Goal: Task Accomplishment & Management: Use online tool/utility

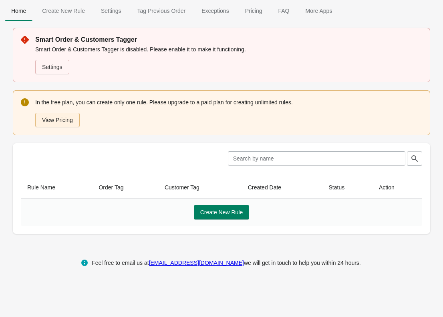
click at [54, 119] on button "View Pricing" at bounding box center [57, 120] width 44 height 14
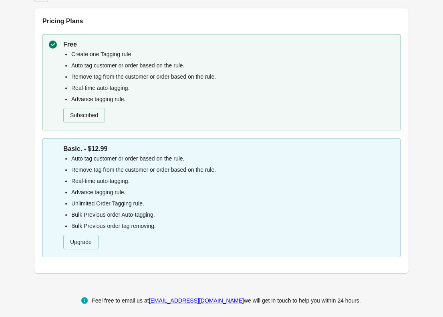
scroll to position [23, 0]
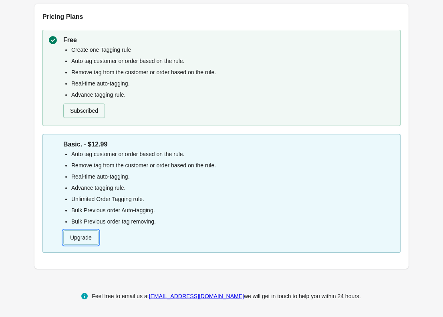
click at [79, 237] on button "Upgrade" at bounding box center [80, 237] width 35 height 14
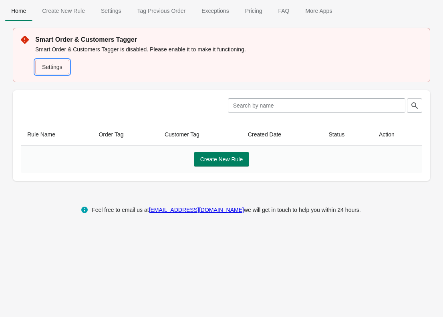
click at [50, 66] on link "Settings" at bounding box center [52, 67] width 34 height 14
click at [26, 39] on icon at bounding box center [25, 40] width 8 height 8
click at [57, 65] on link "Settings" at bounding box center [52, 67] width 34 height 14
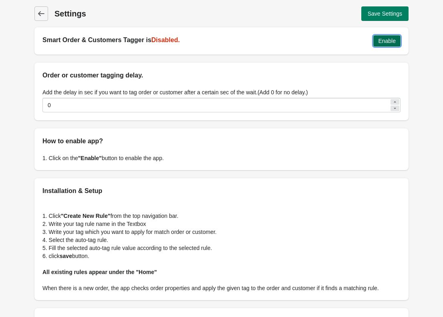
click at [386, 38] on span "Enable" at bounding box center [387, 41] width 18 height 6
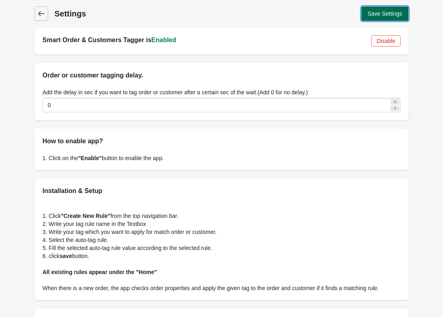
click at [381, 15] on span "Save Settings" at bounding box center [385, 13] width 34 height 6
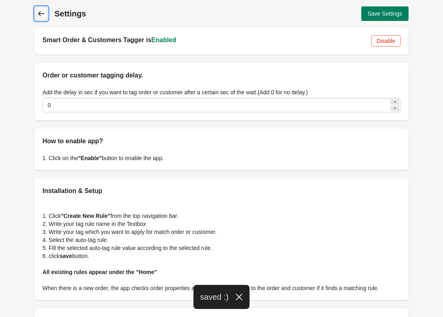
click at [38, 11] on icon at bounding box center [41, 14] width 8 height 8
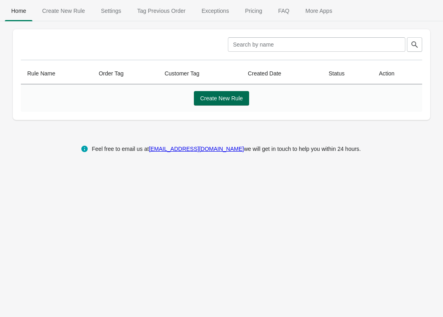
click at [224, 100] on span "Create New Rule" at bounding box center [221, 98] width 43 height 6
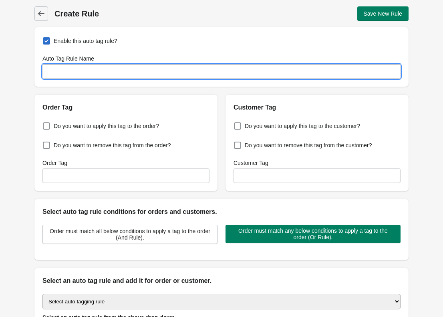
click at [92, 74] on input "Auto Tag Rule Name" at bounding box center [221, 71] width 358 height 14
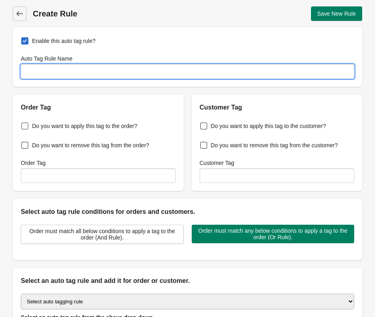
click at [24, 125] on span at bounding box center [24, 125] width 7 height 7
click at [23, 124] on input "Do you want to apply this tag to the order?" at bounding box center [23, 123] width 0 height 0
checkbox input "true"
click at [73, 72] on input "Auto Tag Rule Name" at bounding box center [188, 71] width 334 height 14
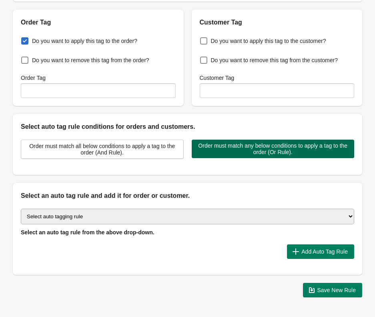
scroll to position [86, 0]
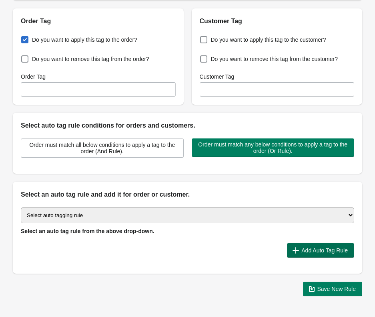
type input "[GEOGRAPHIC_DATA]"
click at [305, 246] on button "Add Auto Tag Rule" at bounding box center [320, 250] width 67 height 14
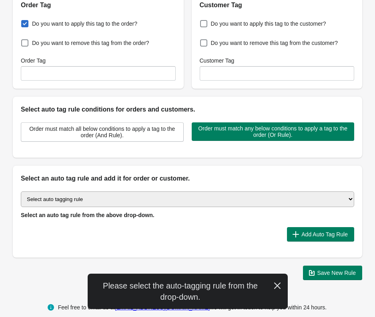
scroll to position [108, 0]
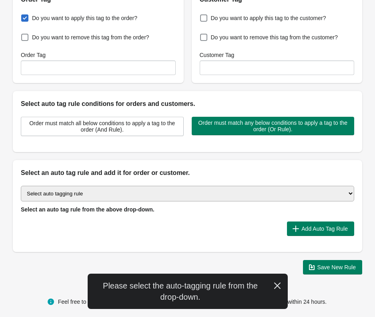
click at [285, 190] on select "Select auto tagging rule Tag by order amount Tag based on the order count (Volu…" at bounding box center [188, 194] width 334 height 16
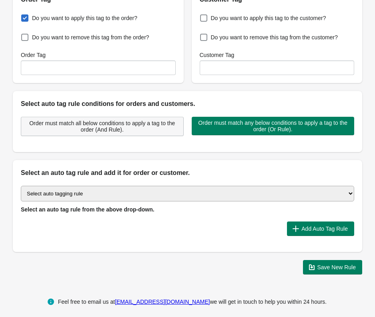
click at [127, 125] on span "Order must match all below conditions to apply a tag to the order (And Rule)." at bounding box center [102, 126] width 149 height 13
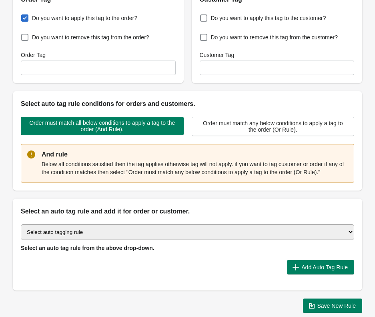
click at [178, 240] on select "Select auto tagging rule Tag by order amount Tag based on the order count (Volu…" at bounding box center [188, 232] width 334 height 16
select select "1"
click at [21, 232] on select "Select auto tagging rule Tag by order amount Tag based on the order count (Volu…" at bounding box center [188, 232] width 334 height 16
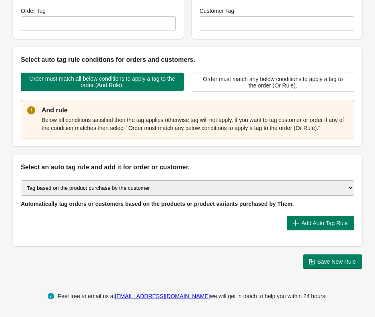
scroll to position [160, 0]
click at [243, 190] on select "Select auto tagging rule Tag by order amount Tag based on the order count (Volu…" at bounding box center [188, 188] width 334 height 16
click at [21, 180] on select "Select auto tagging rule Tag by order amount Tag based on the order count (Volu…" at bounding box center [188, 188] width 334 height 16
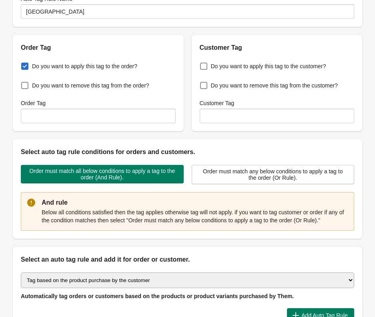
scroll to position [54, 0]
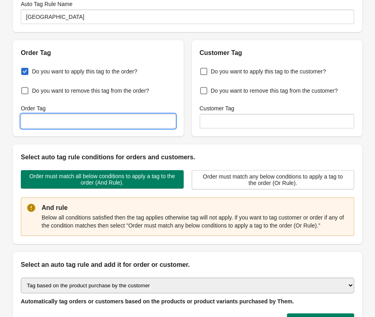
click at [98, 122] on input "Order Tag" at bounding box center [98, 121] width 155 height 14
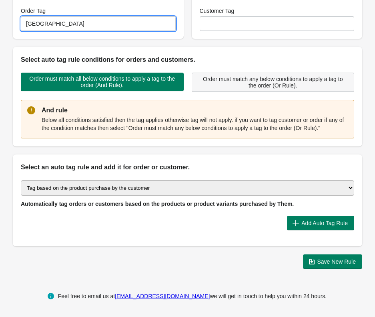
scroll to position [160, 0]
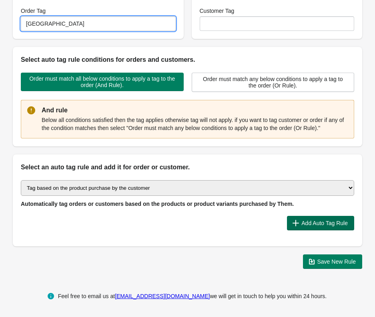
type input "[GEOGRAPHIC_DATA]"
click at [315, 223] on span "Add Auto Tag Rule" at bounding box center [325, 223] width 46 height 6
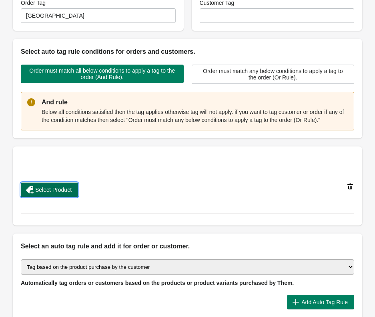
click at [58, 193] on span "Select Product" at bounding box center [53, 189] width 36 height 6
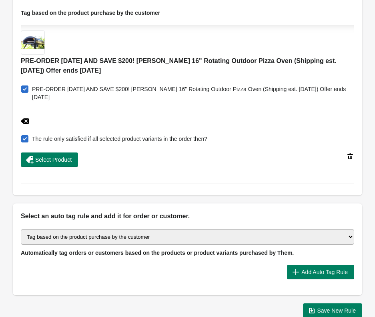
scroll to position [382, 0]
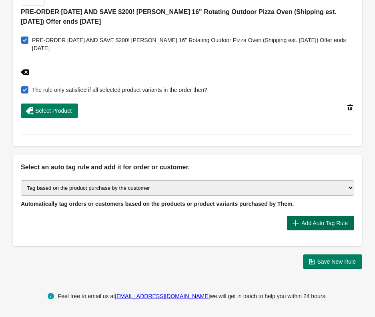
click at [317, 224] on span "Add Auto Tag Rule" at bounding box center [325, 223] width 46 height 6
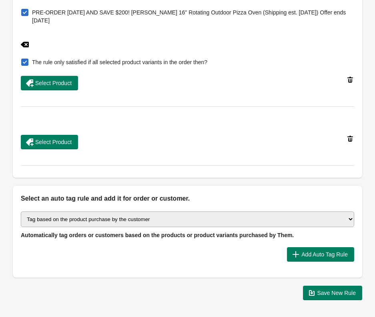
scroll to position [402, 0]
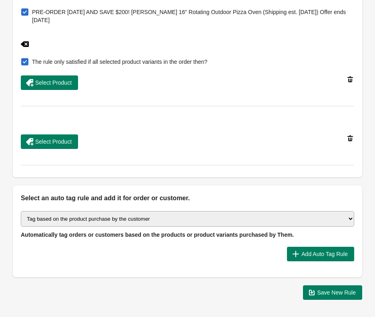
click at [350, 141] on icon at bounding box center [351, 138] width 6 height 6
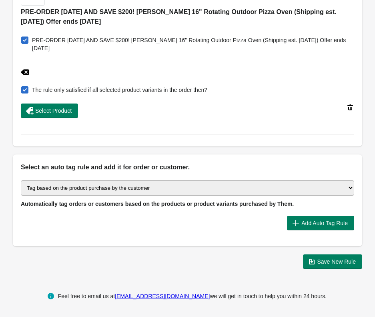
click at [329, 187] on select "Select auto tagging rule Tag by order amount Tag based on the order count (Volu…" at bounding box center [188, 188] width 334 height 16
click at [348, 188] on select "Select auto tagging rule Tag by order amount Tag based on the order count (Volu…" at bounding box center [188, 188] width 334 height 16
select select "26"
click at [21, 182] on select "Select auto tagging rule Tag by order amount Tag based on the order count (Volu…" at bounding box center [188, 188] width 334 height 16
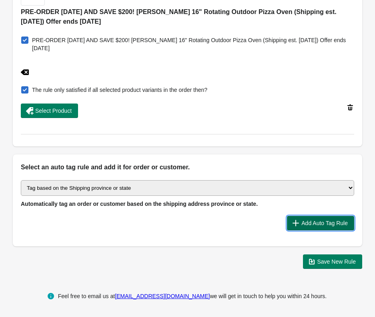
click at [313, 226] on span "Add Auto Tag Rule" at bounding box center [325, 223] width 46 height 6
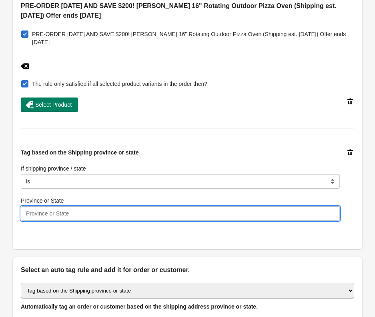
click at [91, 220] on input "Province or State" at bounding box center [180, 213] width 319 height 14
type input "Alaska"
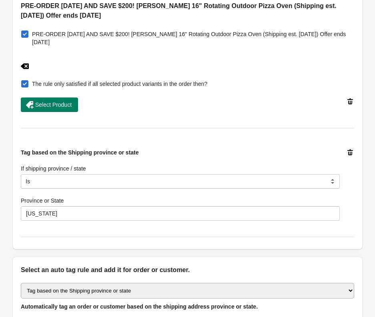
click at [151, 237] on div "Tag based on the Shipping province or state If shipping province / state Is Con…" at bounding box center [188, 184] width 334 height 105
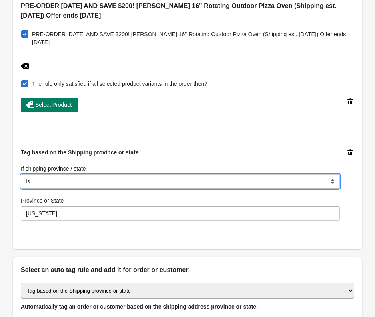
click at [82, 184] on select "Is Contain Is Not Is Either" at bounding box center [180, 181] width 319 height 14
select select "9"
click at [21, 182] on select "Is Contain Is Not Is Either" at bounding box center [180, 181] width 319 height 14
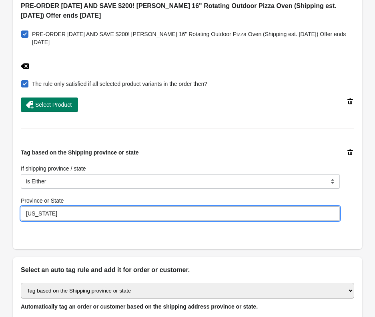
click at [307, 220] on input "Alaska" at bounding box center [180, 213] width 319 height 14
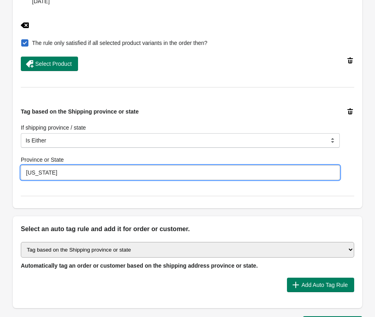
scroll to position [424, 0]
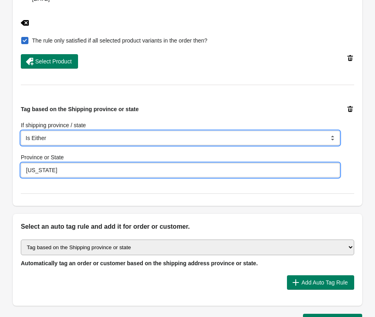
click at [151, 145] on select "Is Contain Is Not Is Either" at bounding box center [180, 138] width 319 height 14
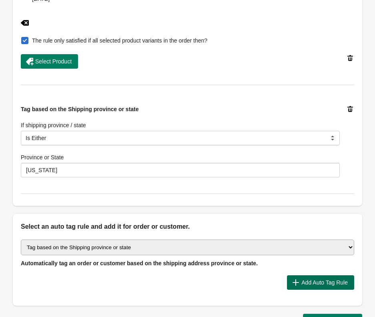
click at [323, 285] on span "Add Auto Tag Rule" at bounding box center [325, 282] width 46 height 6
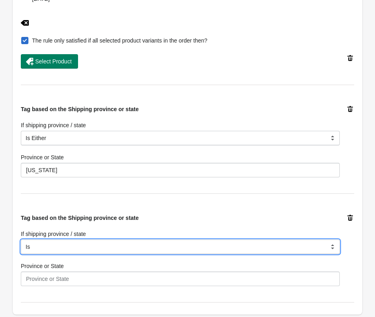
click at [174, 254] on select "Is Contain Is Not Is Either" at bounding box center [180, 246] width 319 height 14
select select "9"
click at [21, 247] on select "Is Contain Is Not Is Either" at bounding box center [180, 246] width 319 height 14
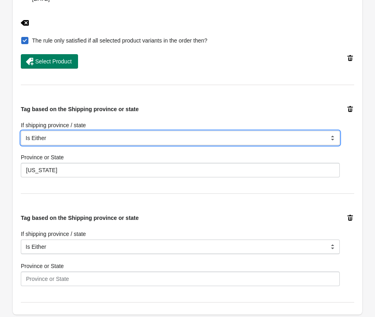
click at [43, 145] on select "Is Contain Is Not Is Either" at bounding box center [180, 138] width 319 height 14
click at [21, 139] on select "Is Contain Is Not Is Either" at bounding box center [180, 138] width 319 height 14
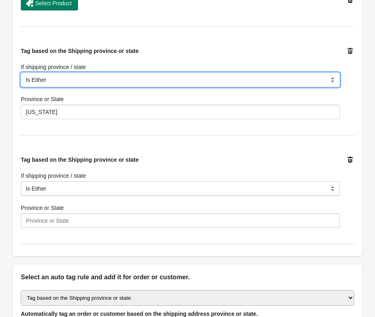
scroll to position [481, 0]
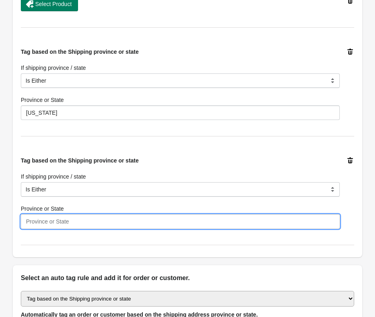
click at [87, 228] on input "Province or State" at bounding box center [180, 221] width 319 height 14
type input "Arizona"
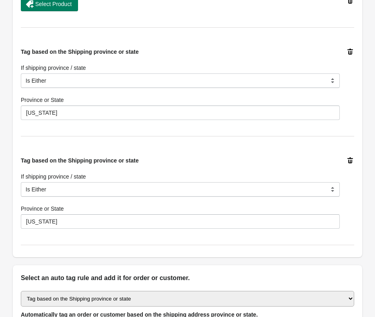
click at [286, 245] on div "Tag based on the Shipping province or state If shipping province / state Is Con…" at bounding box center [188, 192] width 334 height 105
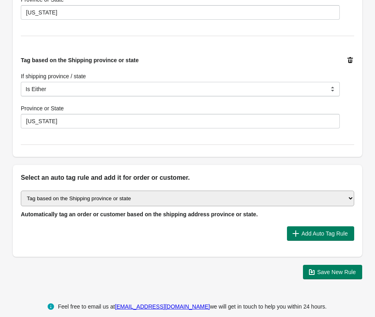
scroll to position [599, 0]
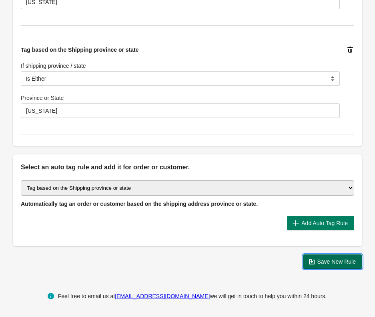
click at [333, 258] on span "Save New Rule" at bounding box center [337, 261] width 39 height 6
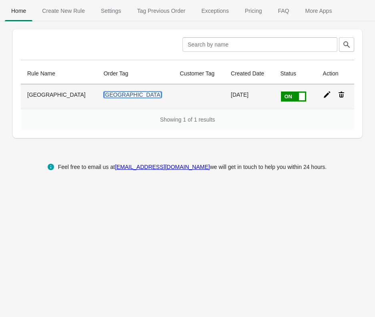
click at [104, 93] on link "[GEOGRAPHIC_DATA]" at bounding box center [133, 94] width 59 height 6
click at [324, 93] on icon at bounding box center [327, 94] width 6 height 6
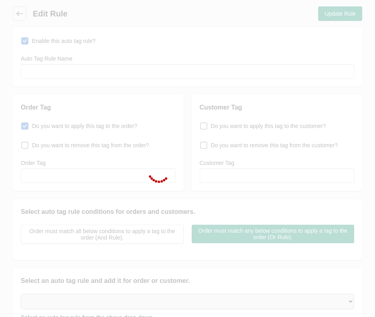
type input "[GEOGRAPHIC_DATA]"
checkbox input "true"
type input "[GEOGRAPHIC_DATA]"
select select "9"
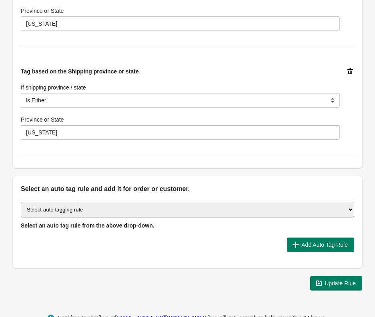
scroll to position [572, 0]
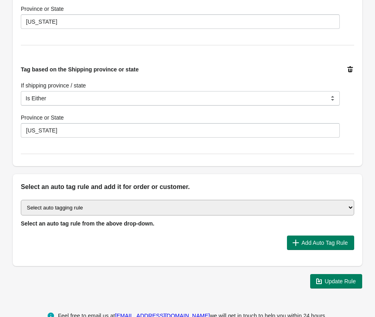
click at [277, 215] on select "Select auto tagging rule Tag by order amount Tag based on the order count (Volu…" at bounding box center [188, 208] width 334 height 16
select select "26"
click at [21, 208] on select "Select auto tagging rule Tag by order amount Tag based on the order count (Volu…" at bounding box center [188, 208] width 334 height 16
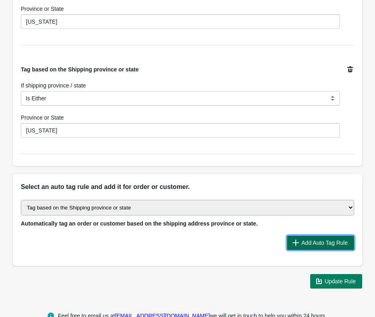
click at [310, 246] on span "Add Auto Tag Rule" at bounding box center [325, 242] width 46 height 6
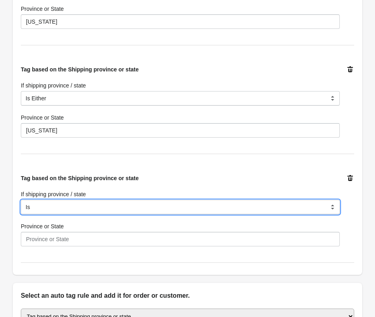
click at [89, 214] on select "Is Contain Is Not Is Either" at bounding box center [180, 207] width 319 height 14
select select "9"
click at [21, 208] on select "Is Contain Is Not Is Either" at bounding box center [180, 207] width 319 height 14
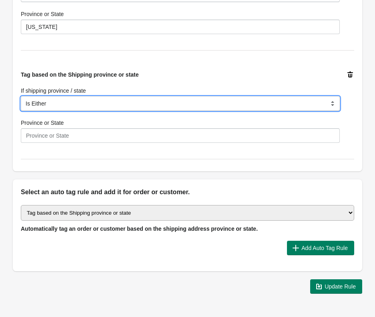
scroll to position [676, 0]
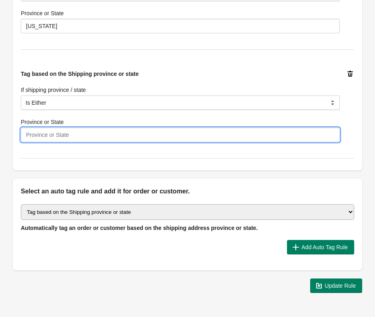
click at [119, 142] on input "Province or State" at bounding box center [180, 134] width 319 height 14
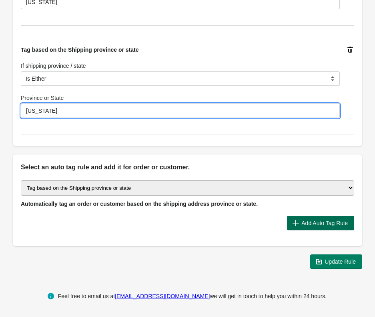
scroll to position [708, 0]
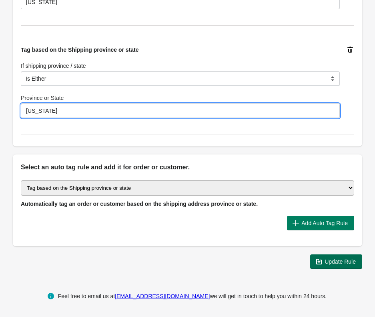
type input "California"
click at [334, 262] on span "Update Rule" at bounding box center [340, 261] width 31 height 6
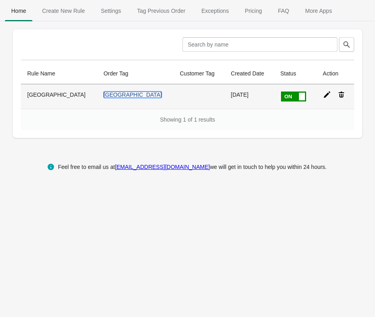
click at [104, 96] on link "[GEOGRAPHIC_DATA]" at bounding box center [133, 94] width 59 height 6
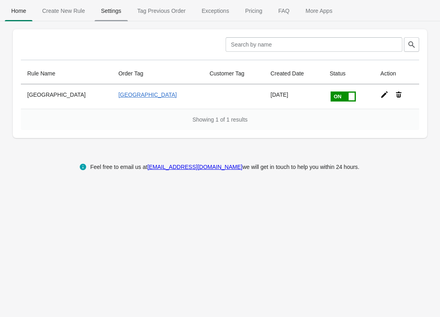
click at [108, 10] on span "Settings" at bounding box center [111, 11] width 33 height 14
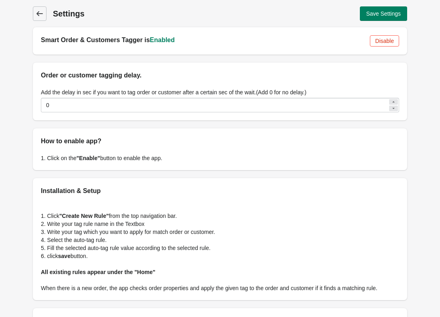
click at [42, 14] on icon at bounding box center [40, 14] width 8 height 8
